Goal: Transaction & Acquisition: Purchase product/service

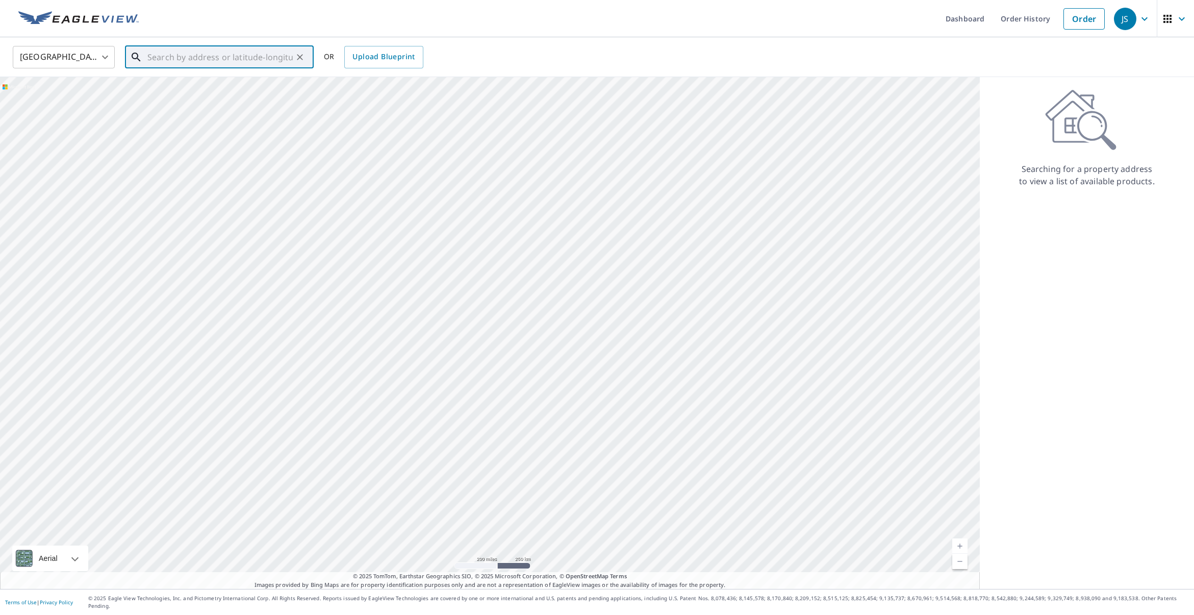
click at [286, 56] on input "text" at bounding box center [219, 57] width 145 height 29
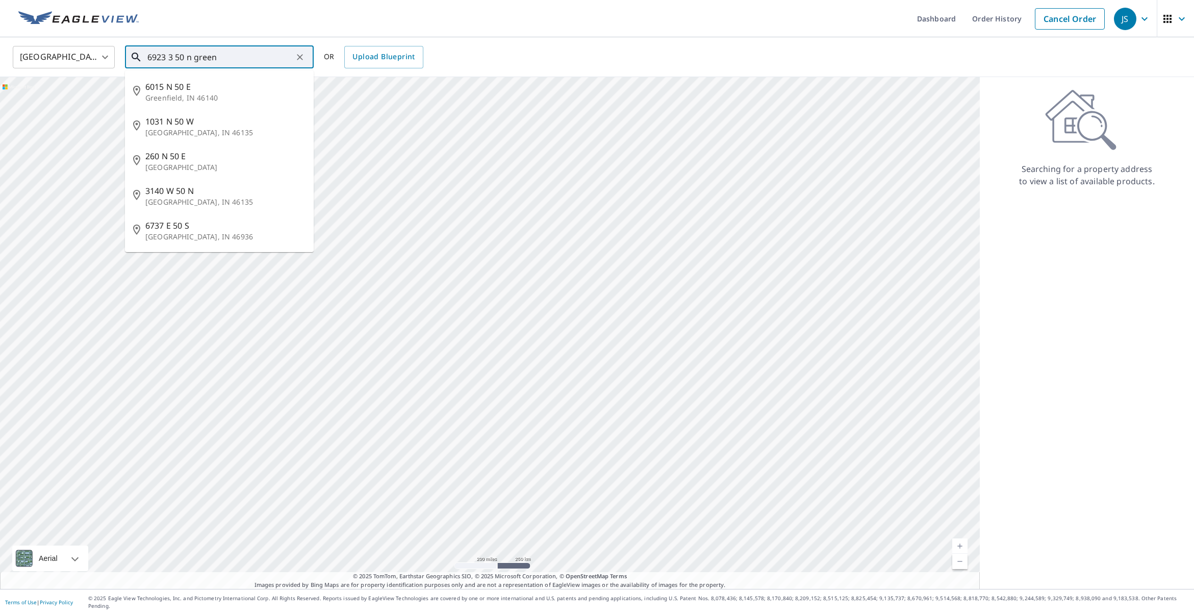
click at [173, 57] on input "6923 3 50 n green" at bounding box center [219, 57] width 145 height 29
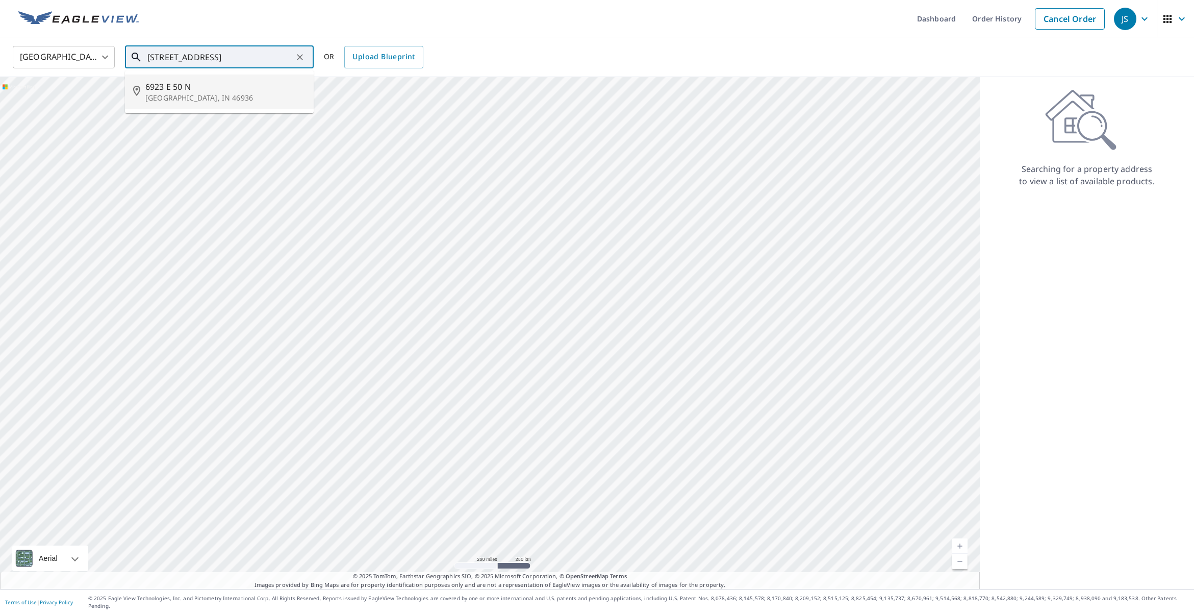
click at [211, 94] on p "[GEOGRAPHIC_DATA], IN 46936" at bounding box center [225, 98] width 160 height 10
type input "[STREET_ADDRESS]"
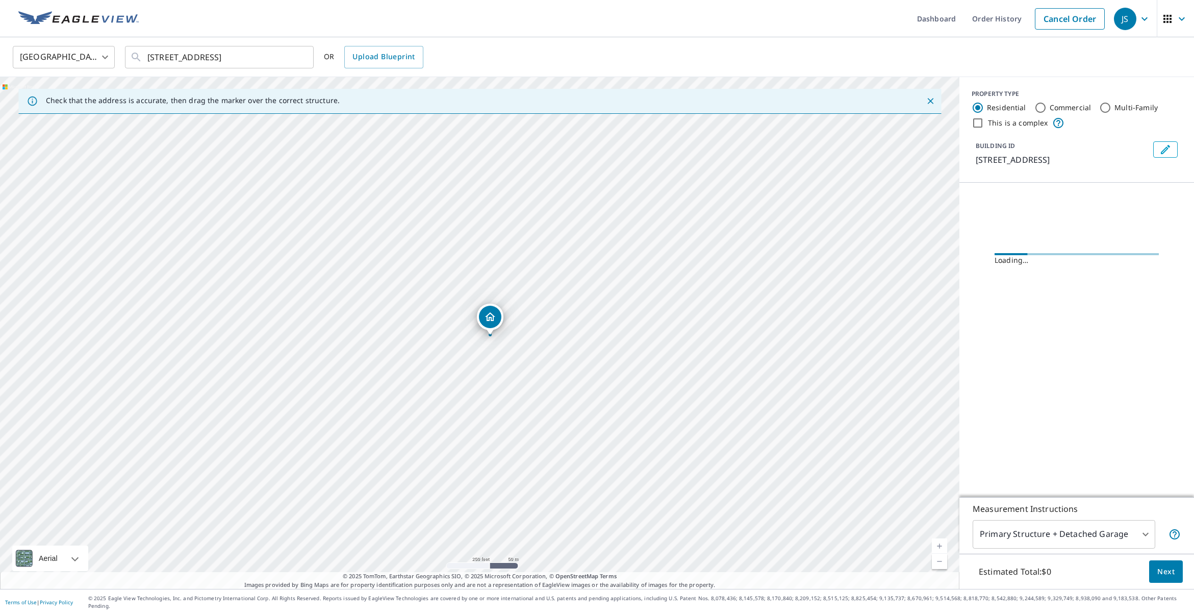
scroll to position [1, 0]
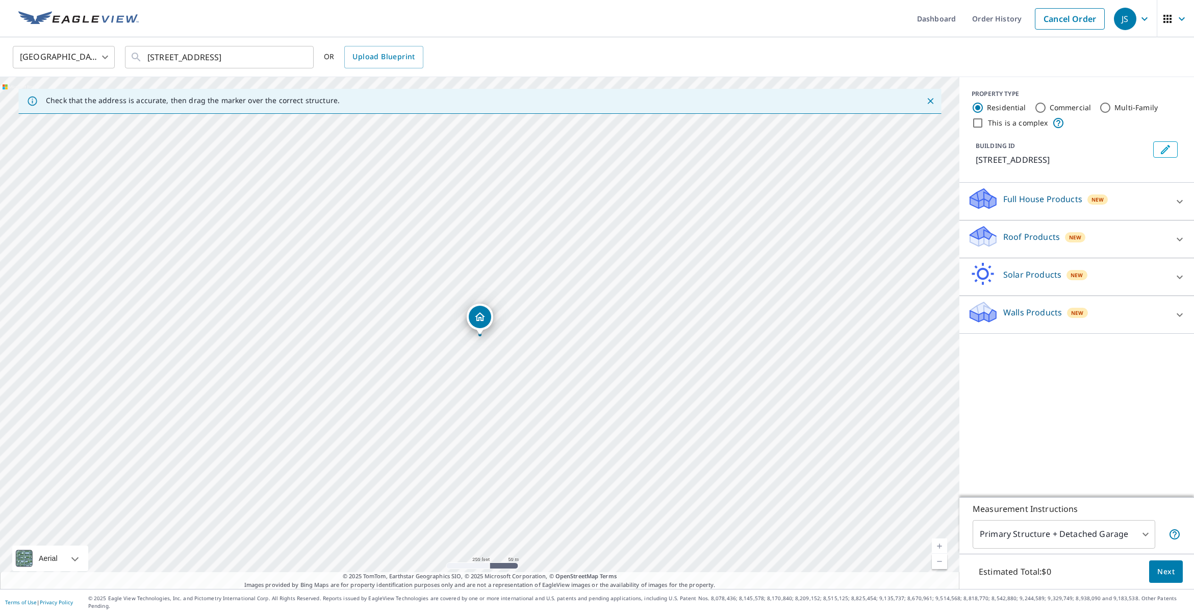
click at [986, 239] on icon at bounding box center [979, 240] width 19 height 11
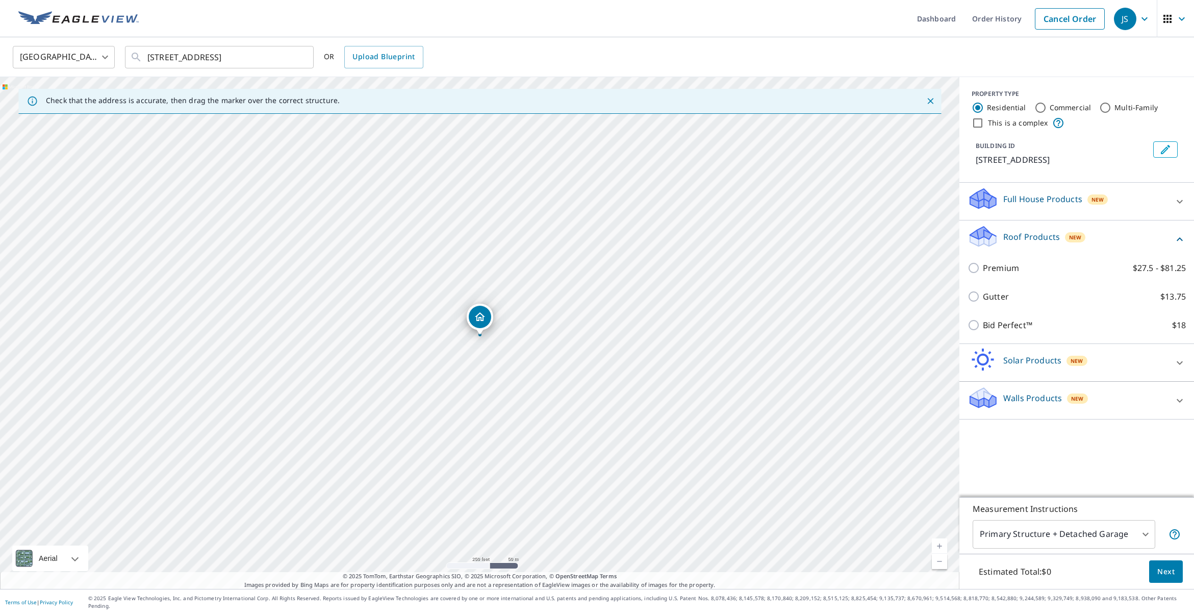
scroll to position [-1, 0]
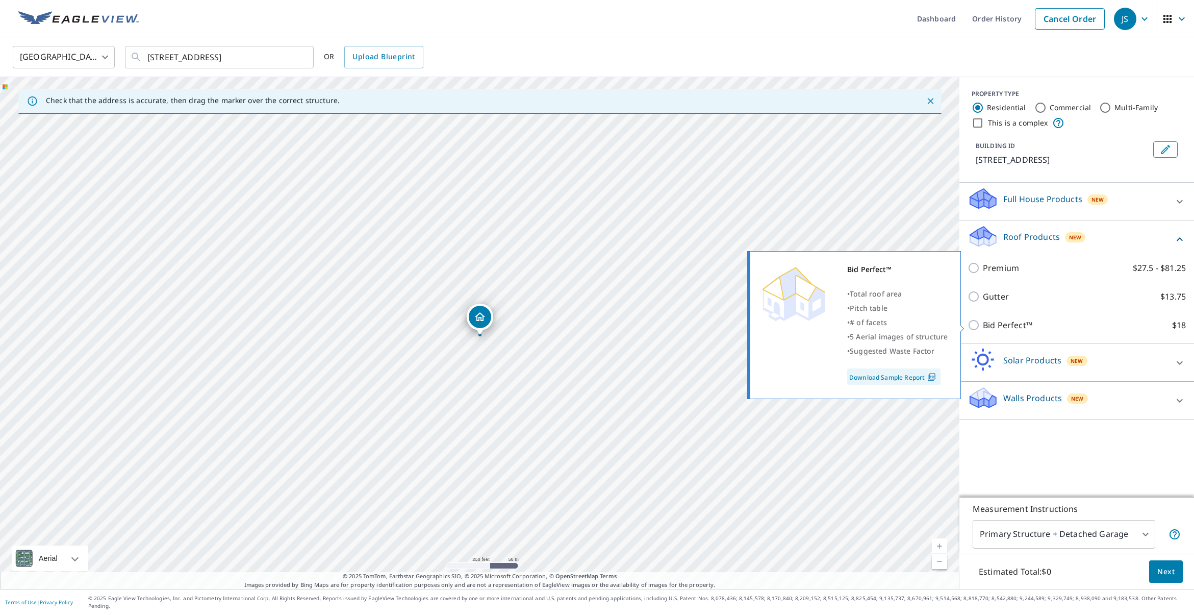
click at [977, 323] on input "Bid Perfect™ $18" at bounding box center [975, 325] width 15 height 12
checkbox input "true"
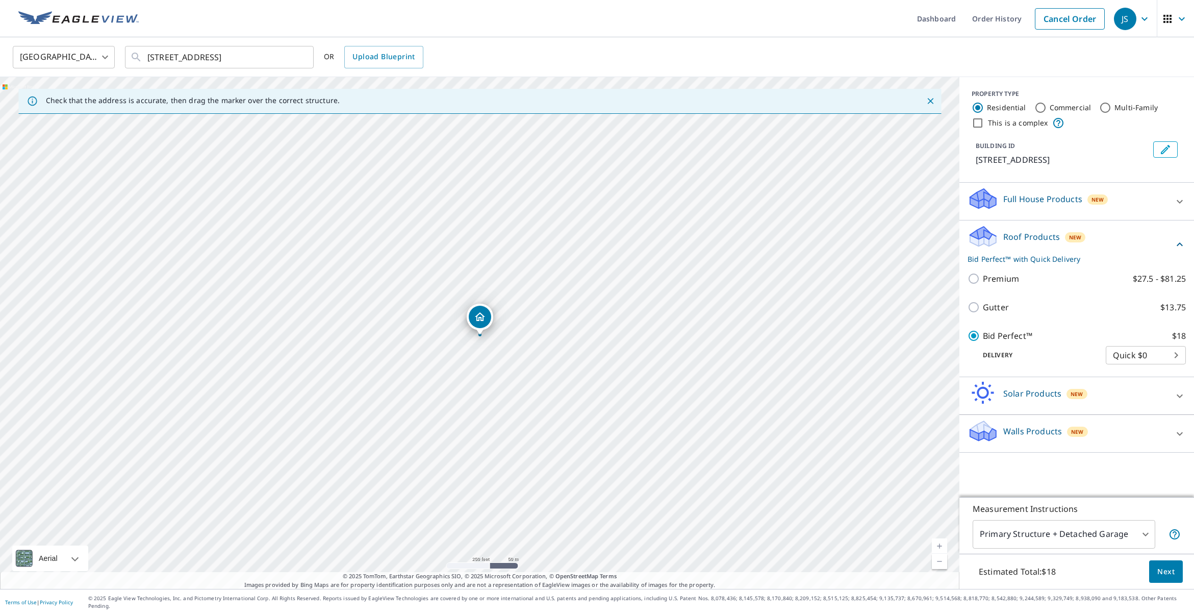
scroll to position [0, 1]
click at [1169, 578] on span "Next" at bounding box center [1166, 571] width 17 height 13
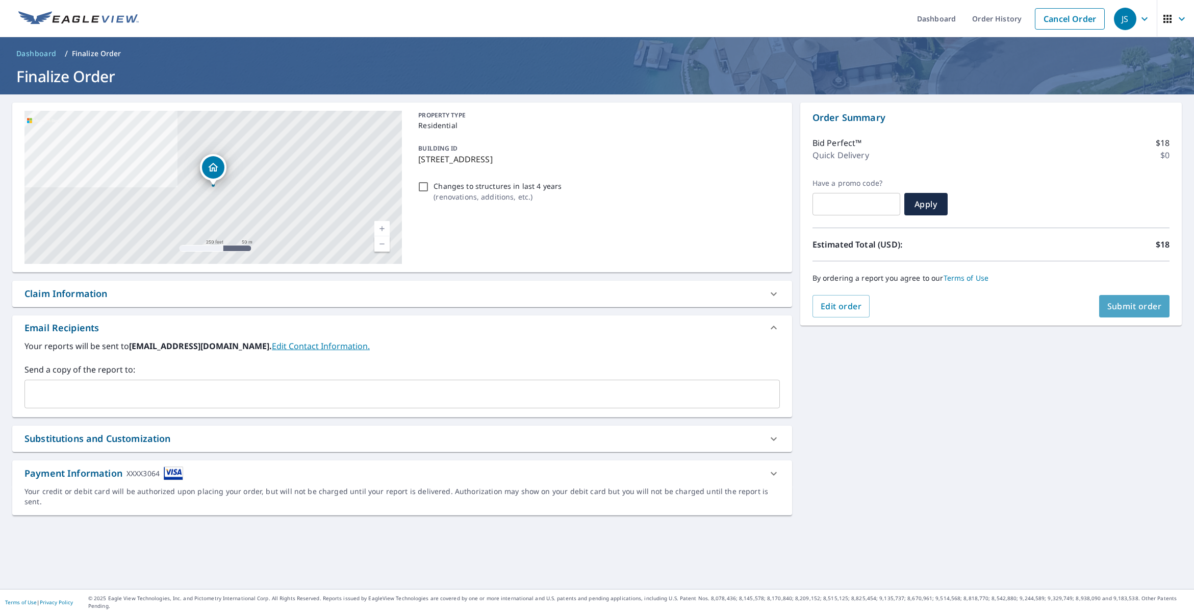
click at [1122, 308] on span "Submit order" at bounding box center [1135, 306] width 55 height 11
